Goal: Communication & Community: Answer question/provide support

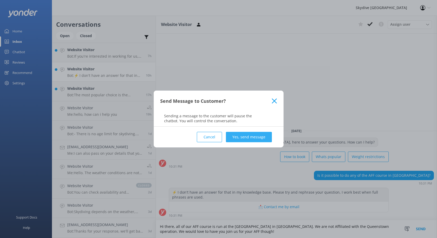
type textarea "Hi there, all of our AFF course is run at the [GEOGRAPHIC_DATA] in [GEOGRAPHIC_…"
click at [251, 138] on button "Yes, send message" at bounding box center [249, 137] width 46 height 10
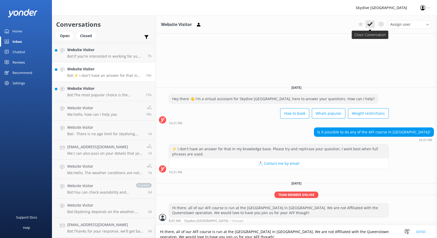
click at [370, 24] on icon at bounding box center [370, 24] width 5 height 5
